Goal: Consume media (video, audio): Consume media (video, audio)

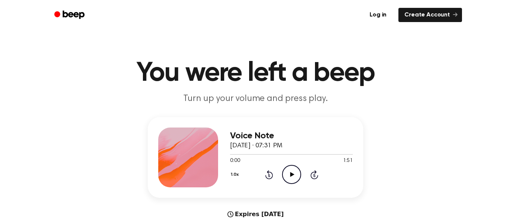
click at [288, 178] on icon "Play Audio" at bounding box center [291, 174] width 19 height 19
click at [288, 178] on icon "Pause Audio" at bounding box center [291, 174] width 19 height 19
click at [288, 178] on icon "Play Audio" at bounding box center [291, 174] width 19 height 19
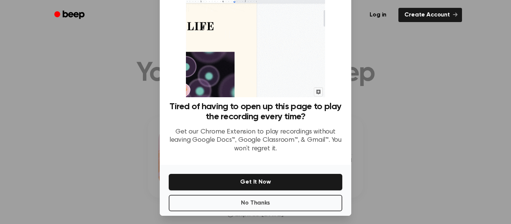
scroll to position [44, 0]
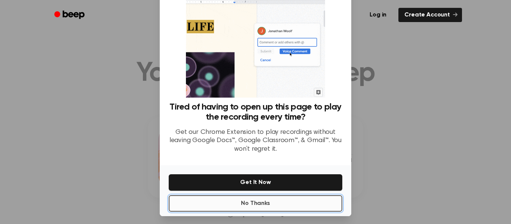
click at [221, 207] on button "No Thanks" at bounding box center [256, 203] width 174 height 16
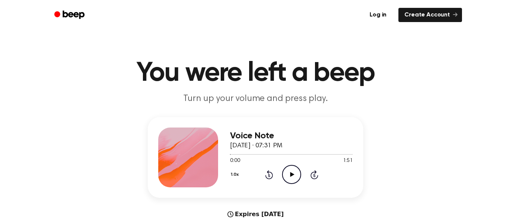
click at [292, 171] on icon "Play Audio" at bounding box center [291, 174] width 19 height 19
click at [270, 177] on icon "Rewind 5 seconds" at bounding box center [269, 175] width 8 height 10
click at [266, 174] on icon "Rewind 5 seconds" at bounding box center [269, 175] width 8 height 10
click at [266, 175] on icon "Rewind 5 seconds" at bounding box center [269, 175] width 8 height 10
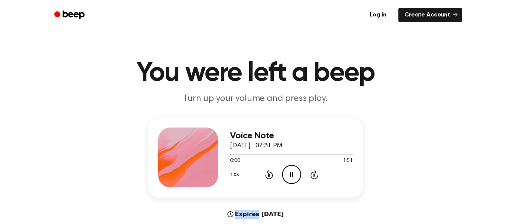
click at [266, 175] on icon "Rewind 5 seconds" at bounding box center [269, 175] width 8 height 10
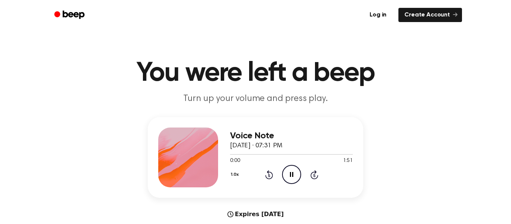
click at [266, 175] on icon "Rewind 5 seconds" at bounding box center [269, 175] width 8 height 10
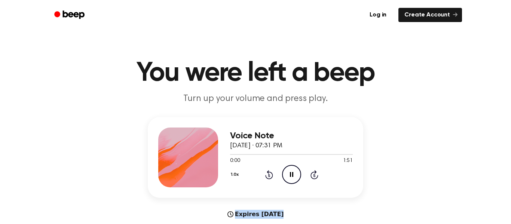
click at [266, 175] on icon "Rewind 5 seconds" at bounding box center [269, 175] width 8 height 10
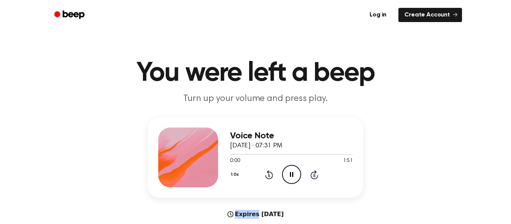
click at [266, 175] on icon "Rewind 5 seconds" at bounding box center [269, 175] width 8 height 10
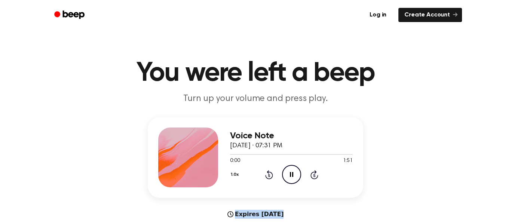
click at [266, 175] on icon "Rewind 5 seconds" at bounding box center [269, 175] width 8 height 10
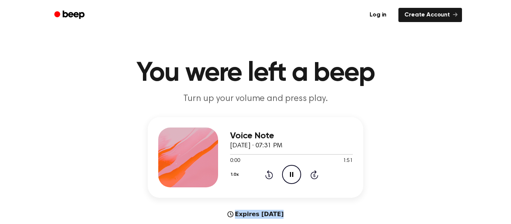
click at [266, 175] on icon "Rewind 5 seconds" at bounding box center [269, 175] width 8 height 10
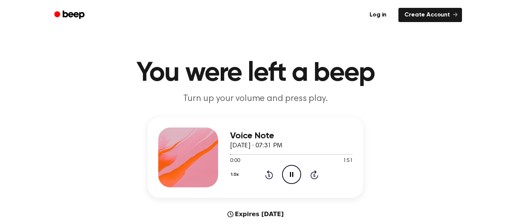
click at [266, 175] on icon "Rewind 5 seconds" at bounding box center [269, 175] width 8 height 10
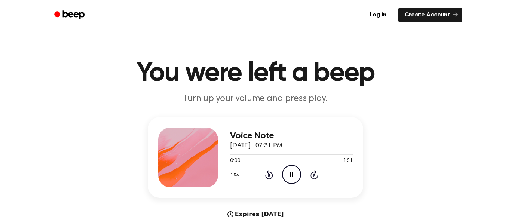
click at [266, 175] on icon "Rewind 5 seconds" at bounding box center [269, 175] width 8 height 10
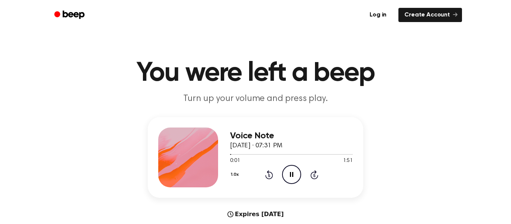
click at [266, 175] on icon "Rewind 5 seconds" at bounding box center [269, 175] width 8 height 10
click at [265, 175] on icon at bounding box center [269, 174] width 8 height 9
click at [285, 162] on div "0:05 1:51" at bounding box center [291, 161] width 123 height 8
click at [292, 176] on icon at bounding box center [291, 174] width 3 height 5
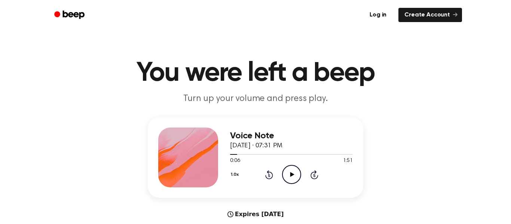
click at [292, 176] on icon "Play Audio" at bounding box center [291, 174] width 19 height 19
click at [292, 176] on icon at bounding box center [291, 174] width 3 height 5
click at [230, 156] on div "Voice Note September 15, 2025 · 07:31 PM 0:13 1:51 Your browser does not suppor…" at bounding box center [256, 157] width 216 height 81
drag, startPoint x: 241, startPoint y: 157, endPoint x: 222, endPoint y: 151, distance: 20.7
click at [222, 151] on div "Voice Note September 15, 2025 · 07:31 PM 0:13 1:51 Your browser does not suppor…" at bounding box center [256, 157] width 216 height 81
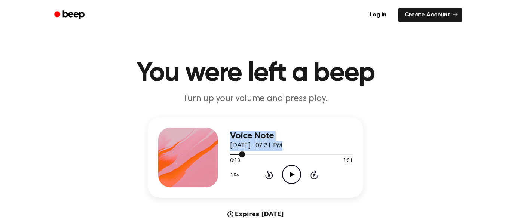
click at [230, 156] on div at bounding box center [291, 154] width 123 height 6
click at [301, 177] on icon "Play Audio" at bounding box center [291, 174] width 19 height 19
click at [303, 168] on div "1.0x Rewind 5 seconds Pause Audio Skip 5 seconds" at bounding box center [291, 174] width 123 height 19
click at [289, 173] on icon "Pause Audio" at bounding box center [291, 174] width 19 height 19
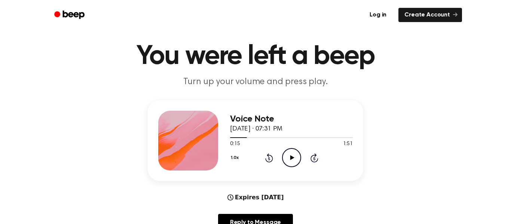
scroll to position [18, 0]
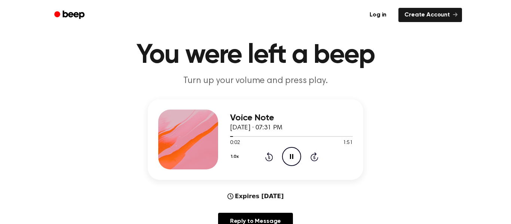
click at [265, 156] on icon "Rewind 5 seconds" at bounding box center [269, 157] width 8 height 10
click at [269, 158] on icon at bounding box center [269, 157] width 2 height 3
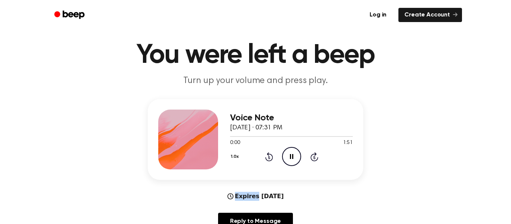
click at [269, 158] on icon at bounding box center [269, 157] width 2 height 3
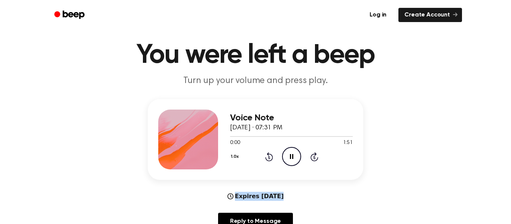
click at [269, 158] on icon at bounding box center [269, 157] width 2 height 3
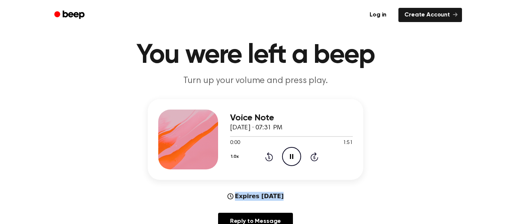
click at [269, 158] on icon at bounding box center [269, 157] width 2 height 3
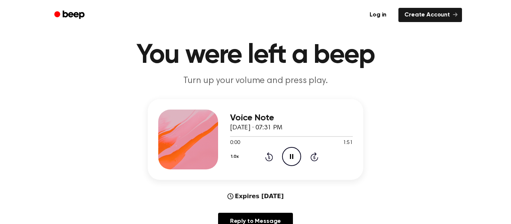
click at [269, 158] on icon at bounding box center [269, 157] width 2 height 3
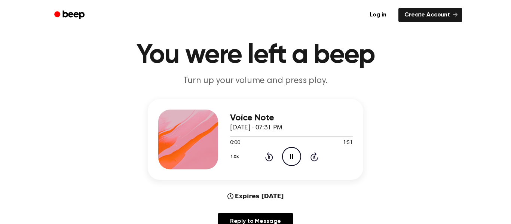
click at [269, 158] on icon at bounding box center [269, 157] width 2 height 3
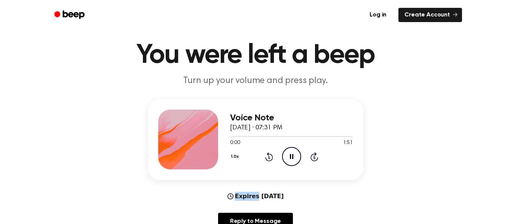
click at [269, 158] on icon at bounding box center [269, 157] width 2 height 3
